Goal: Check status: Check status

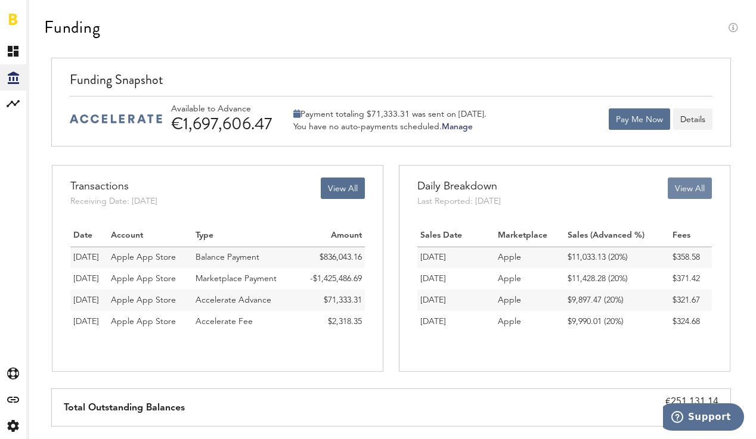
click at [694, 198] on button "View All" at bounding box center [690, 188] width 44 height 21
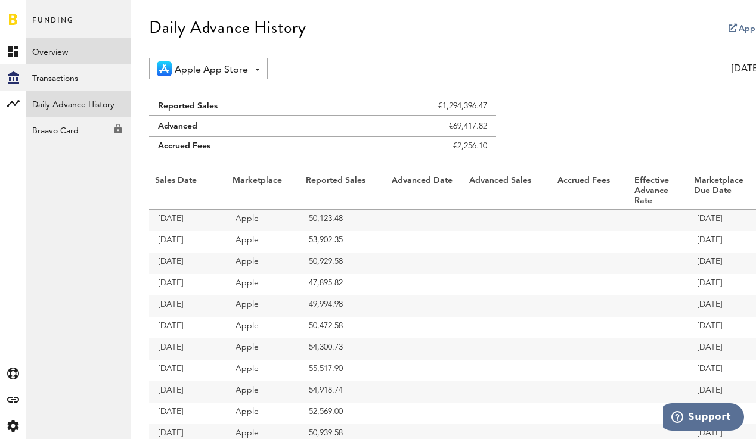
click at [53, 50] on link "Overview" at bounding box center [78, 51] width 105 height 26
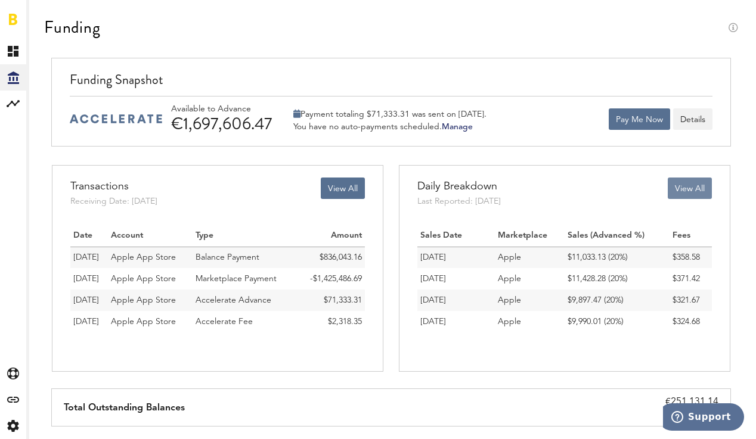
click at [681, 197] on button "View All" at bounding box center [690, 188] width 44 height 21
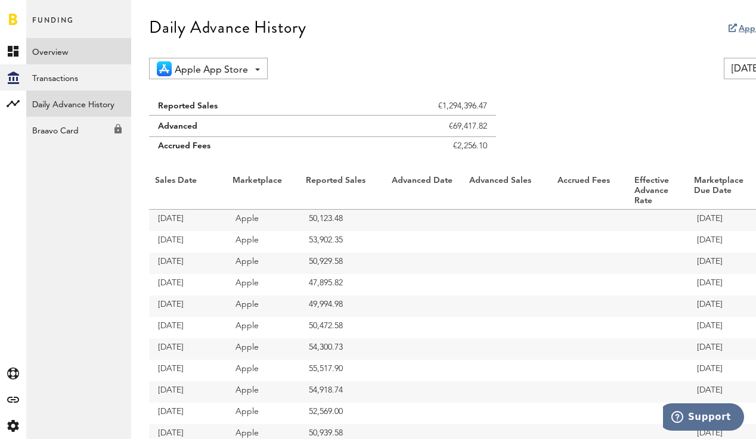
click at [60, 55] on link "Overview" at bounding box center [78, 51] width 105 height 26
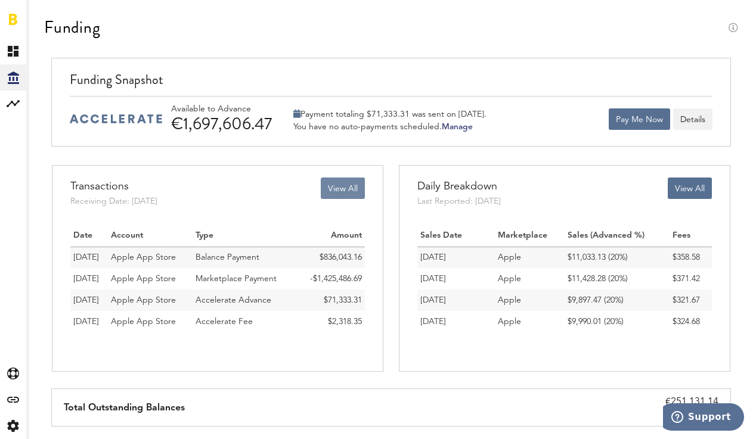
click at [335, 187] on button "View All" at bounding box center [343, 188] width 44 height 21
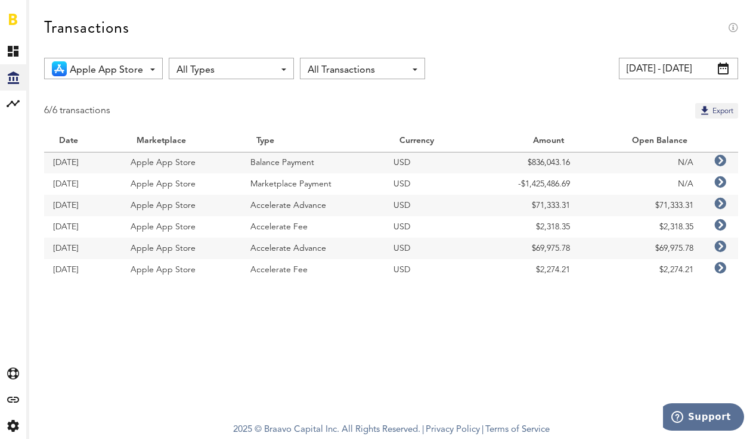
click at [716, 70] on input "[DATE] - [DATE]" at bounding box center [678, 68] width 119 height 21
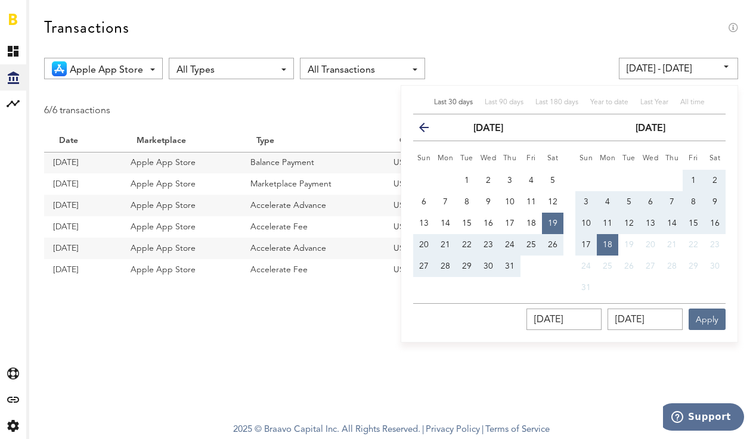
click at [689, 178] on button "1" at bounding box center [692, 180] width 21 height 21
type input "[DATE] - [DATE]"
type input "[DATE]"
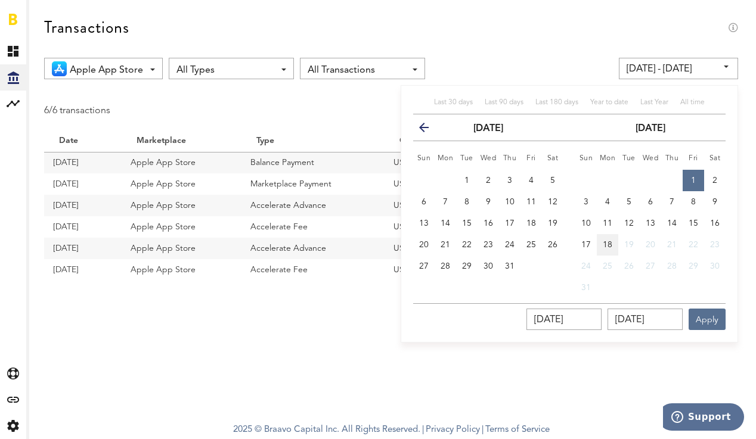
click at [605, 238] on button "18" at bounding box center [607, 244] width 21 height 21
type input "[DATE] - [DATE]"
type input "[DATE]"
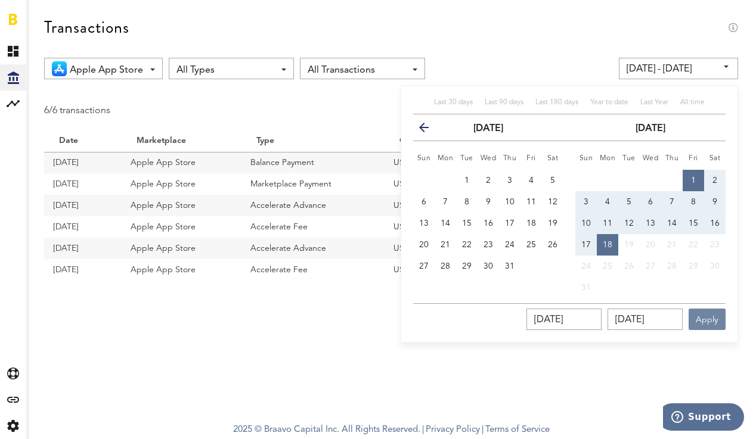
click at [713, 322] on button "Apply" at bounding box center [706, 319] width 37 height 21
